Goal: Navigation & Orientation: Find specific page/section

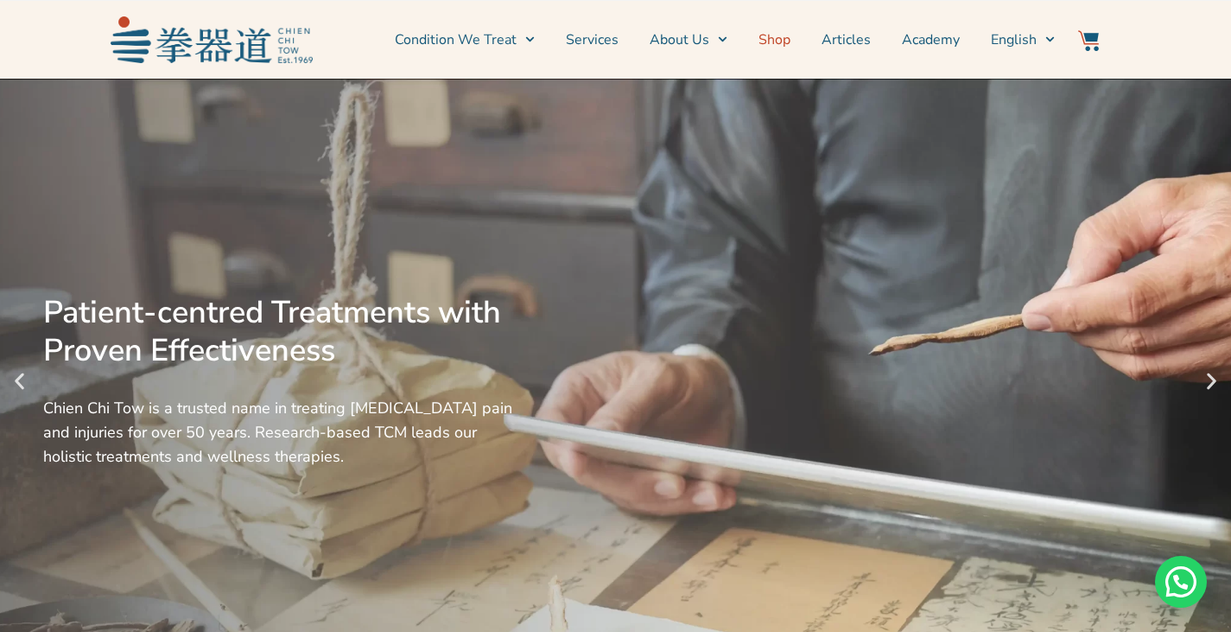
click at [772, 47] on link "Shop" at bounding box center [775, 39] width 32 height 43
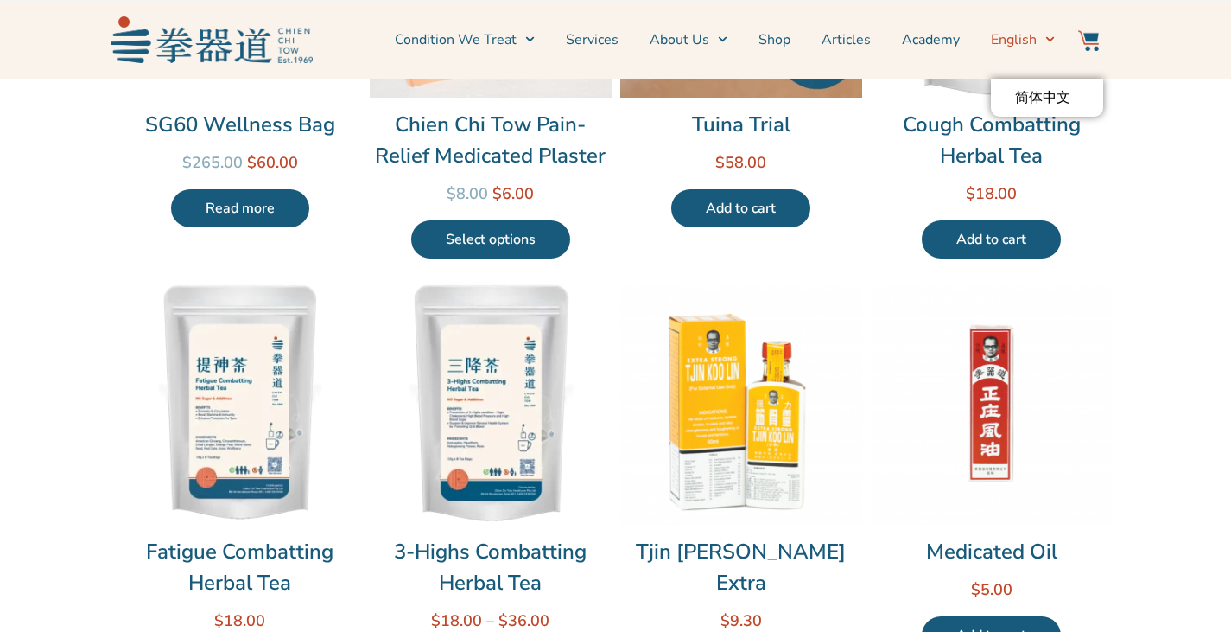
scroll to position [691, 0]
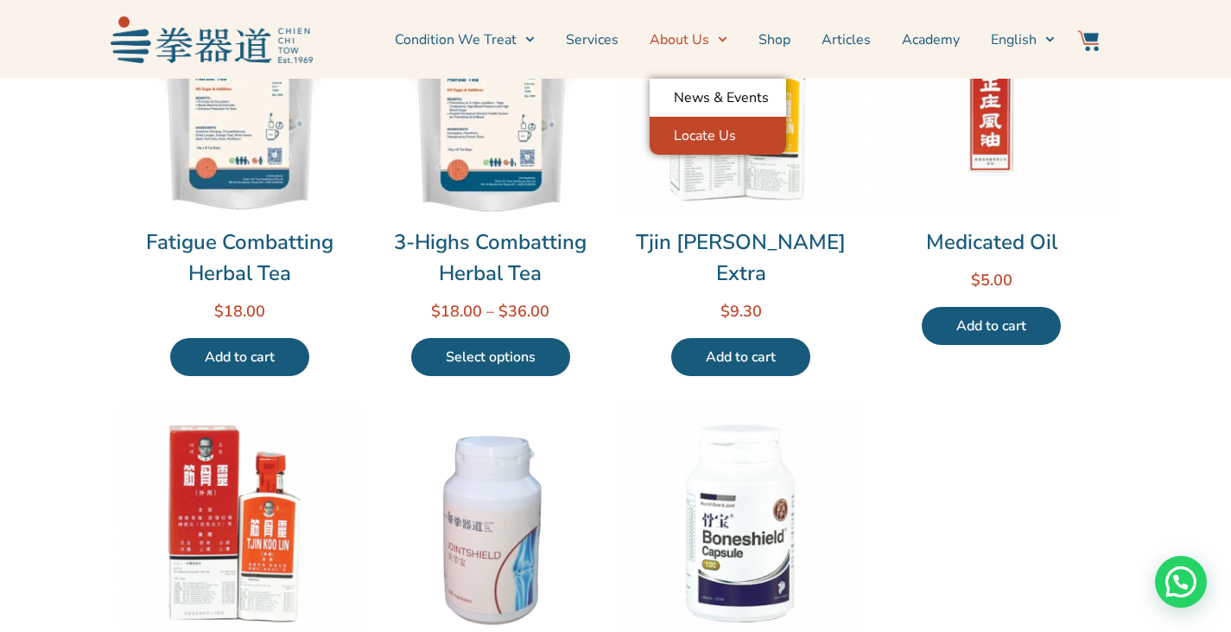
click at [726, 137] on link "Locate Us" at bounding box center [718, 136] width 137 height 38
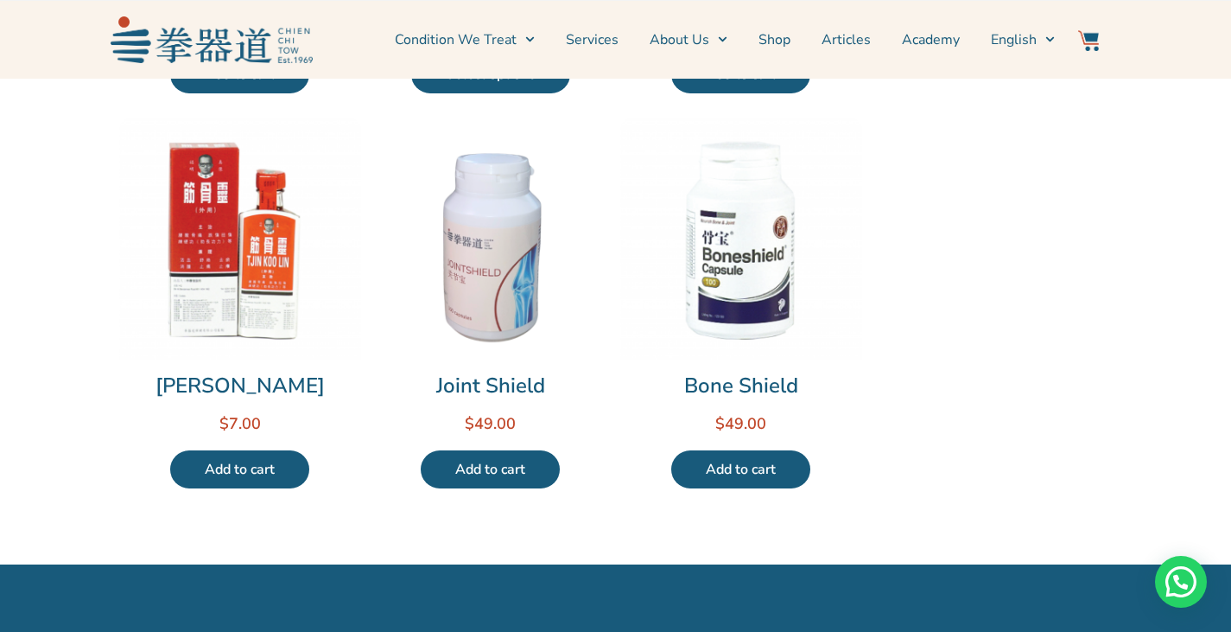
scroll to position [1210, 0]
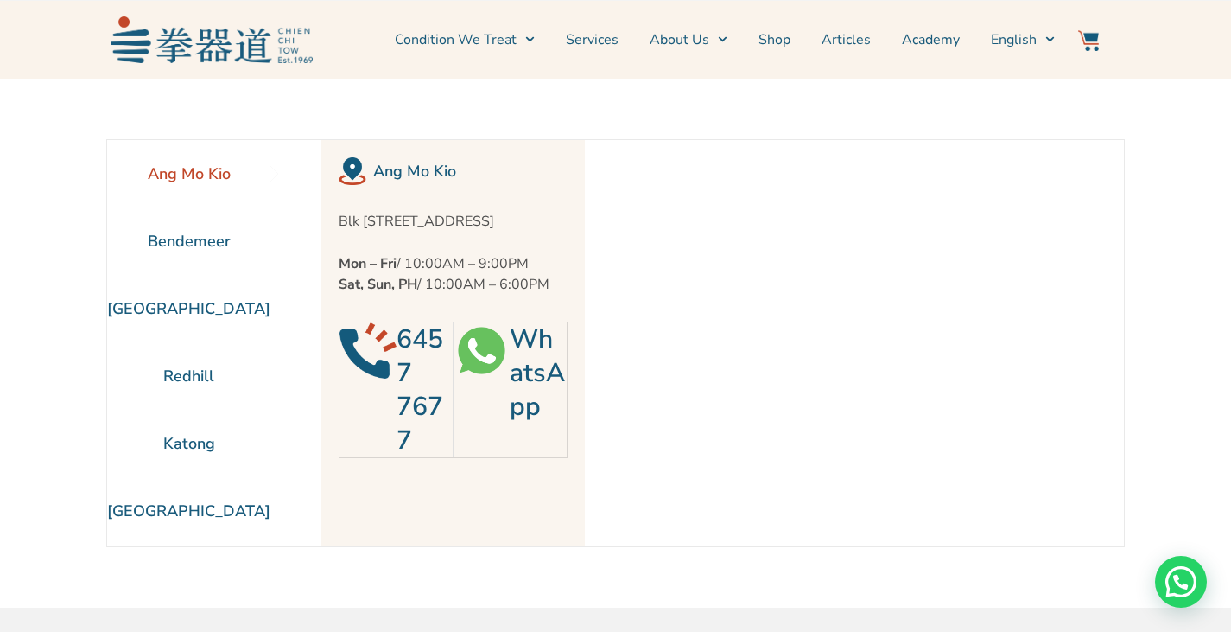
click at [204, 185] on li "Ang Mo Kio" at bounding box center [188, 173] width 163 height 67
